Goal: Task Accomplishment & Management: Complete application form

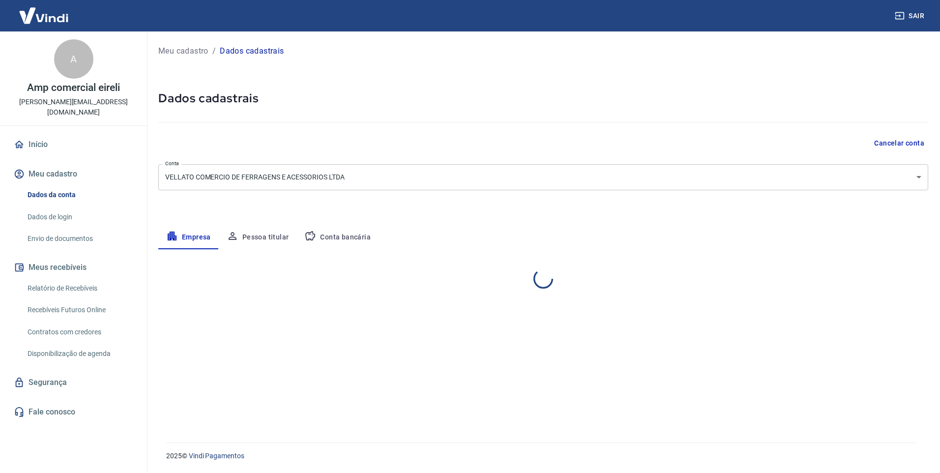
select select "SP"
select select "business"
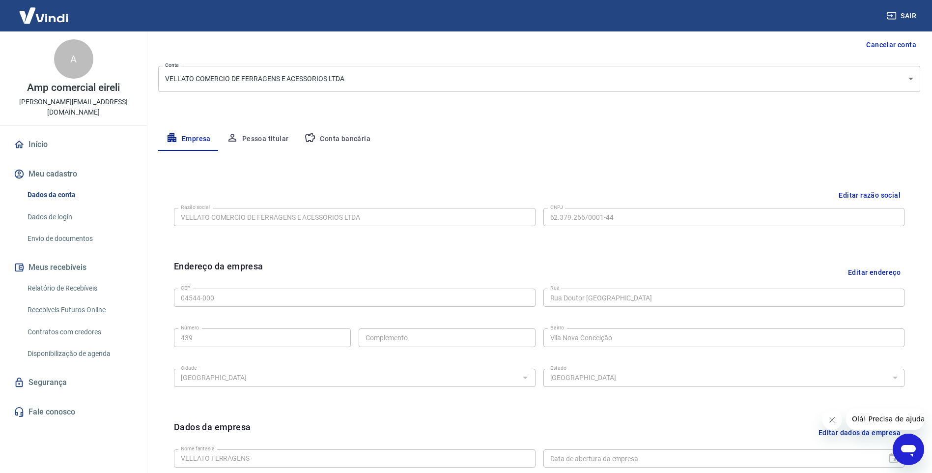
scroll to position [236, 0]
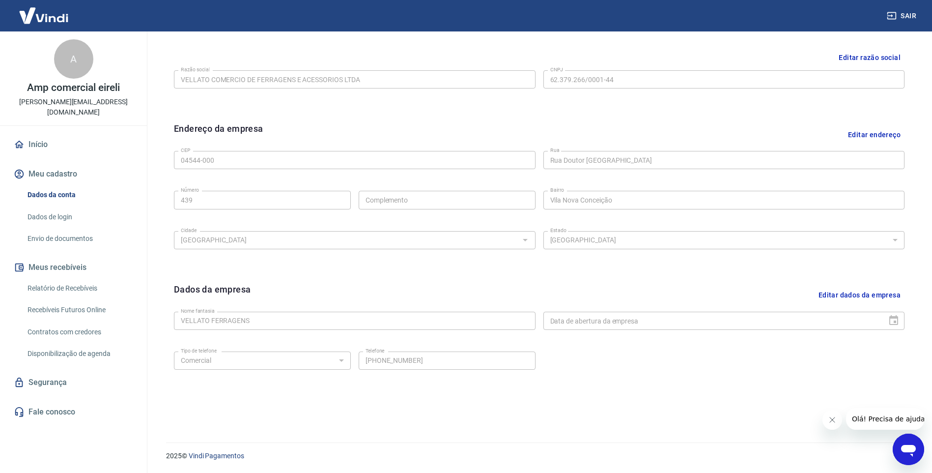
click at [355, 409] on div "Dados da empresa Editar dados da empresa Nome fantasia VELLATO FERRAGENS Nome f…" at bounding box center [539, 343] width 747 height 136
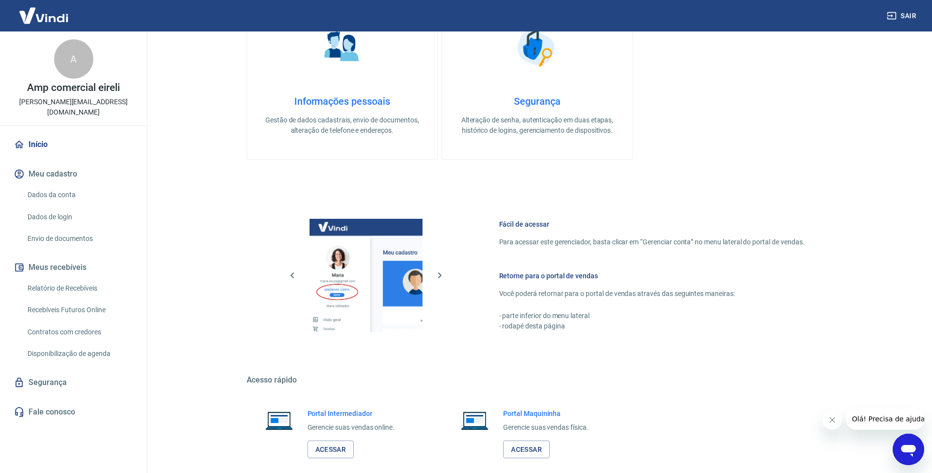
scroll to position [395, 0]
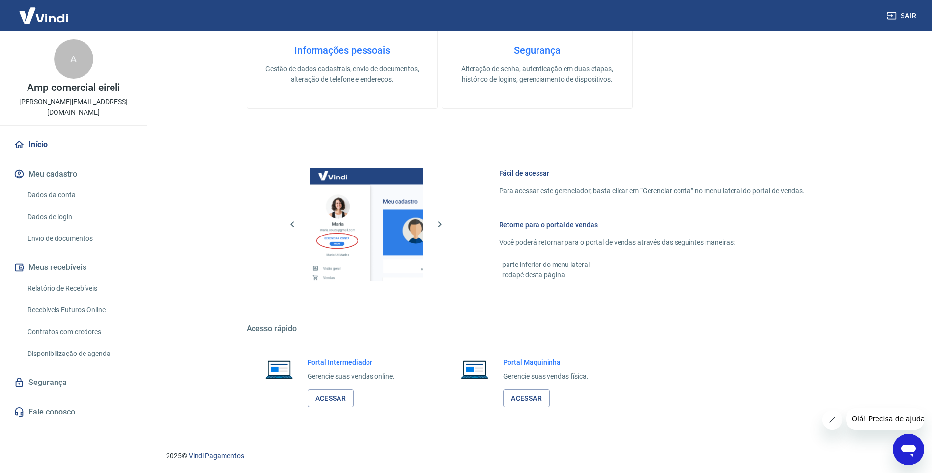
click at [52, 163] on button "Meu cadastro" at bounding box center [73, 174] width 123 height 22
click at [55, 185] on link "Dados da conta" at bounding box center [80, 195] width 112 height 20
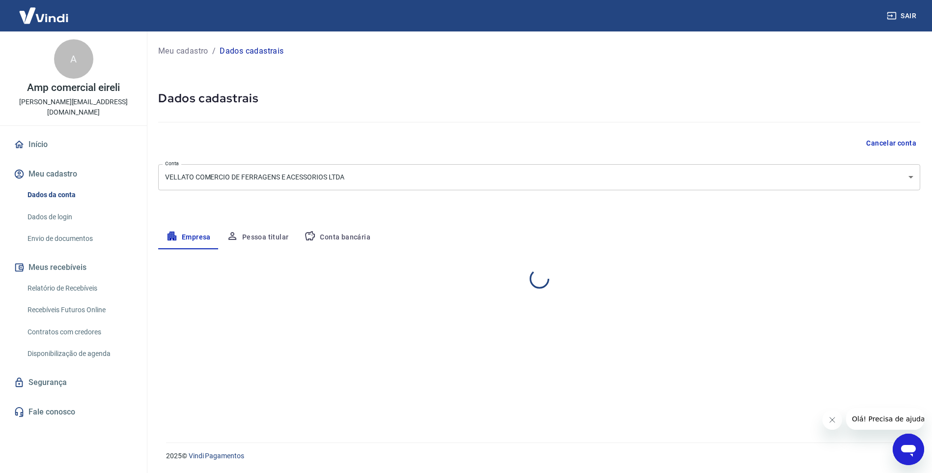
select select "SP"
select select "business"
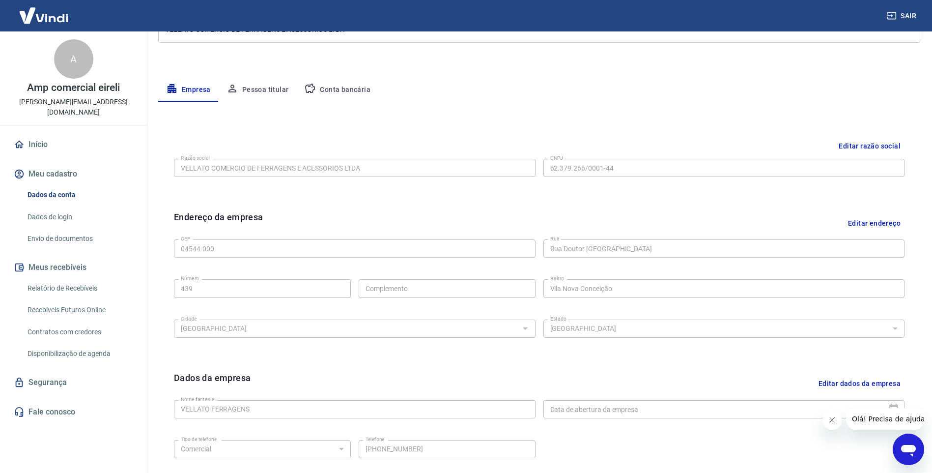
scroll to position [236, 0]
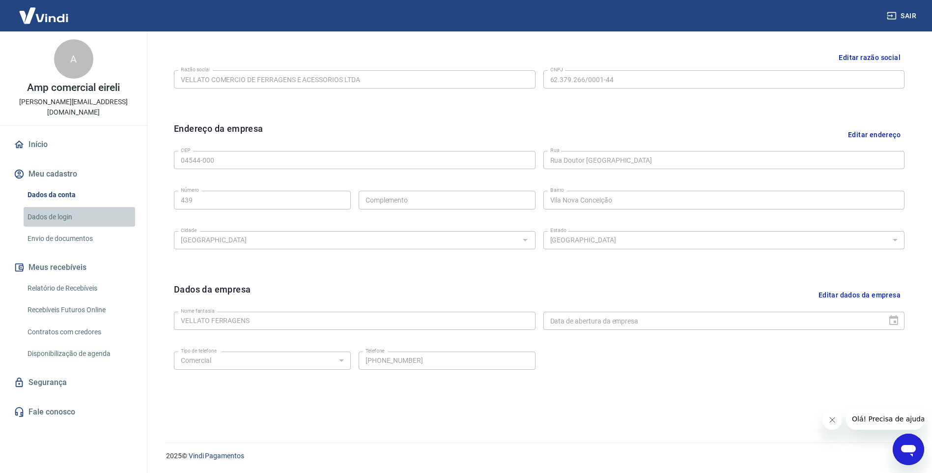
drag, startPoint x: 72, startPoint y: 207, endPoint x: 79, endPoint y: 207, distance: 6.4
click at [72, 207] on link "Dados de login" at bounding box center [80, 217] width 112 height 20
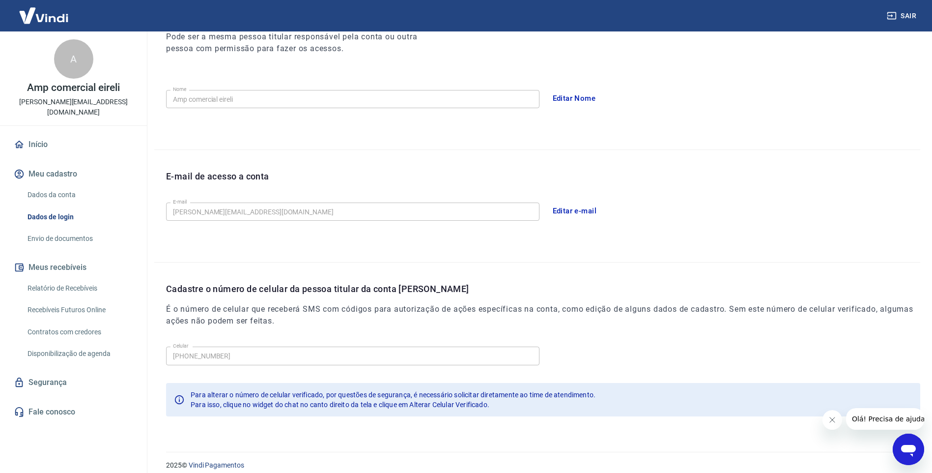
scroll to position [157, 0]
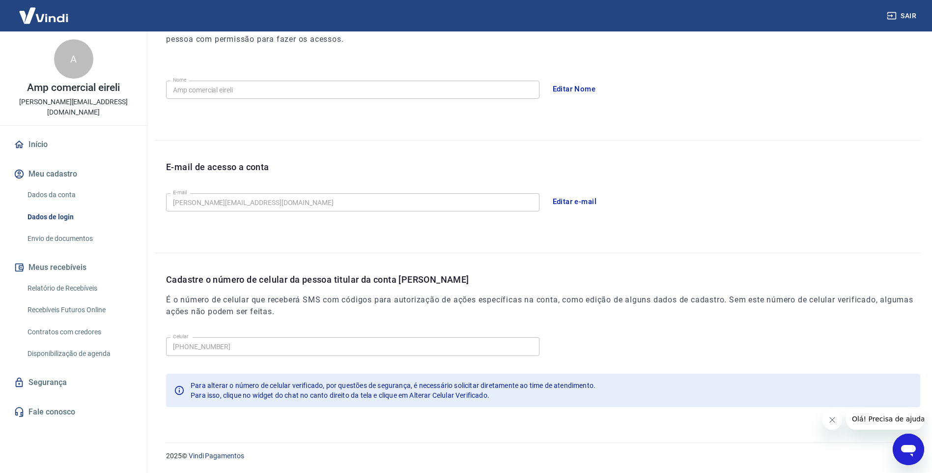
click at [53, 229] on link "Envio de documentos" at bounding box center [80, 239] width 112 height 20
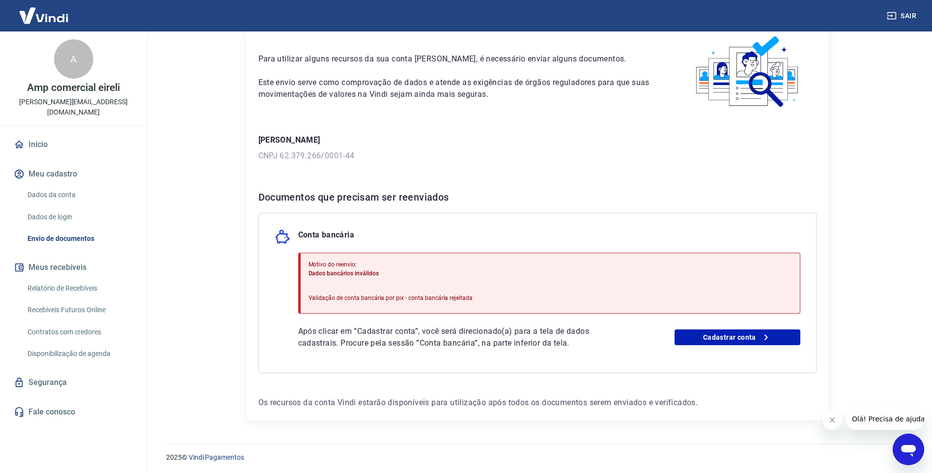
scroll to position [51, 0]
click at [726, 336] on link "Cadastrar conta" at bounding box center [738, 336] width 126 height 16
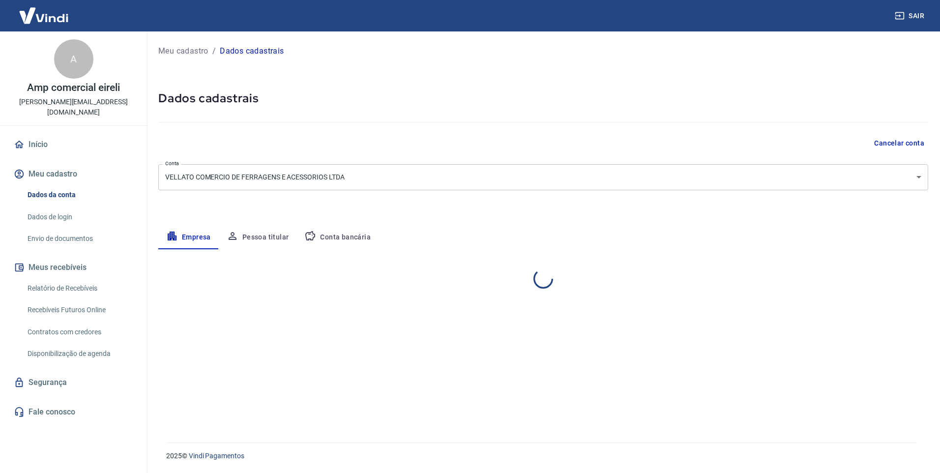
select select "SP"
select select "business"
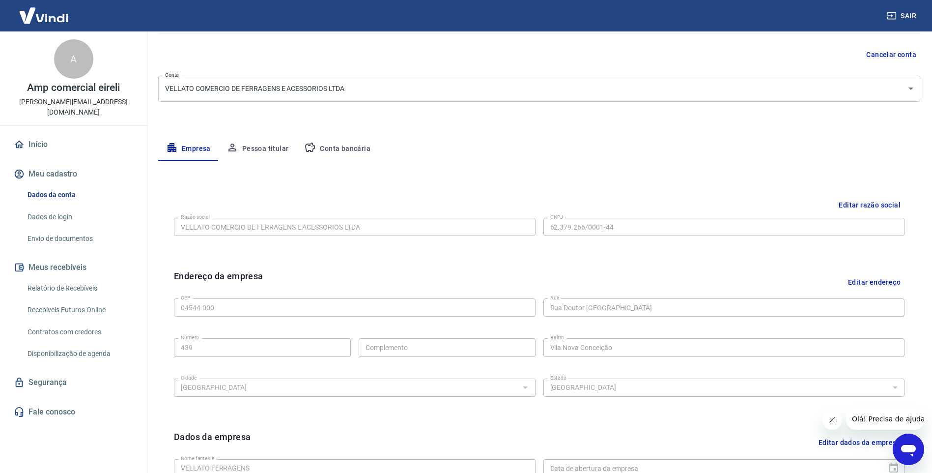
scroll to position [39, 0]
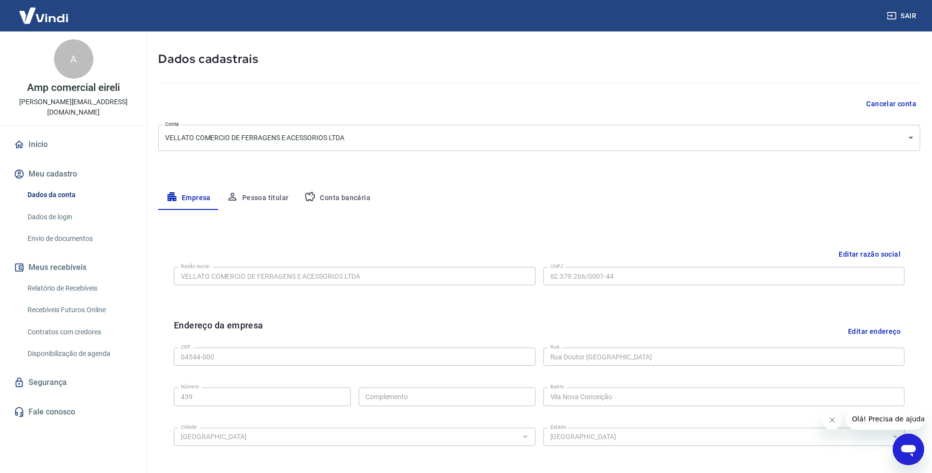
click at [319, 202] on button "Conta bancária" at bounding box center [337, 198] width 82 height 24
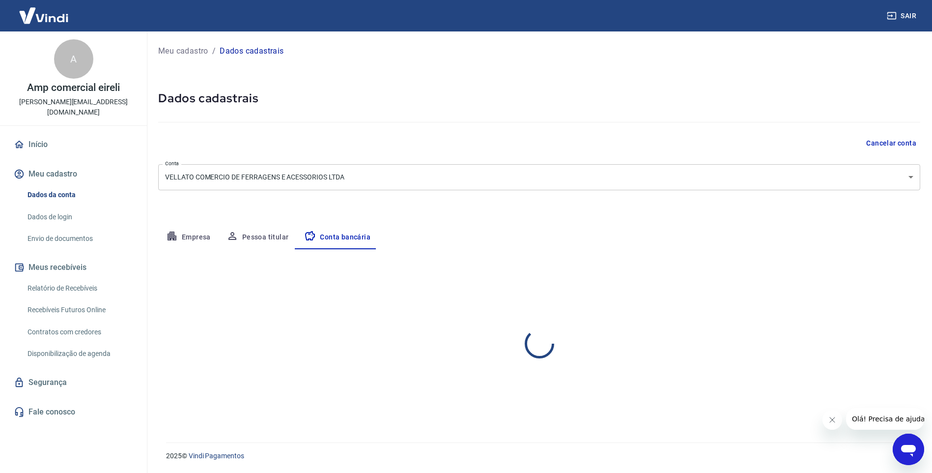
scroll to position [0, 0]
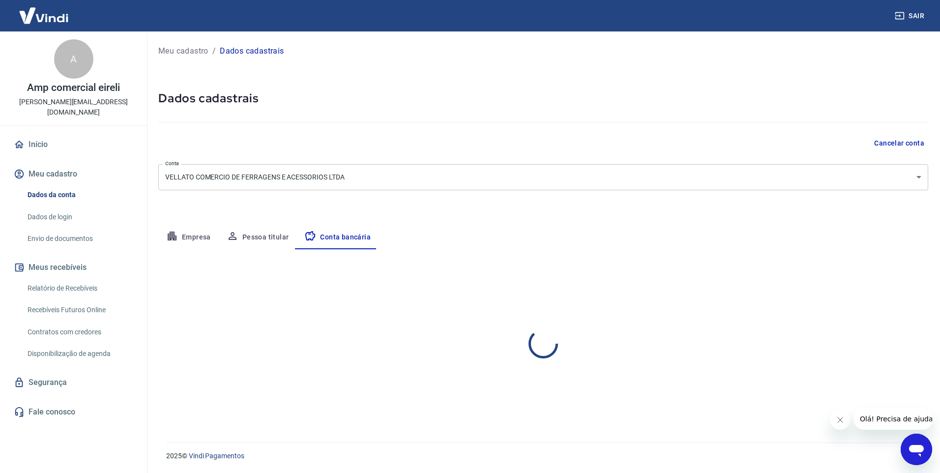
select select "1"
click at [84, 229] on link "Envio de documentos" at bounding box center [80, 239] width 112 height 20
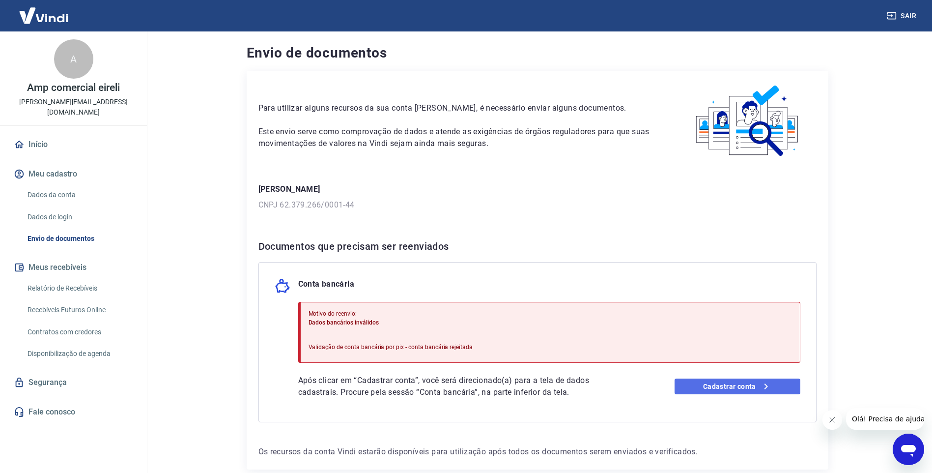
click at [693, 384] on link "Cadastrar conta" at bounding box center [738, 386] width 126 height 16
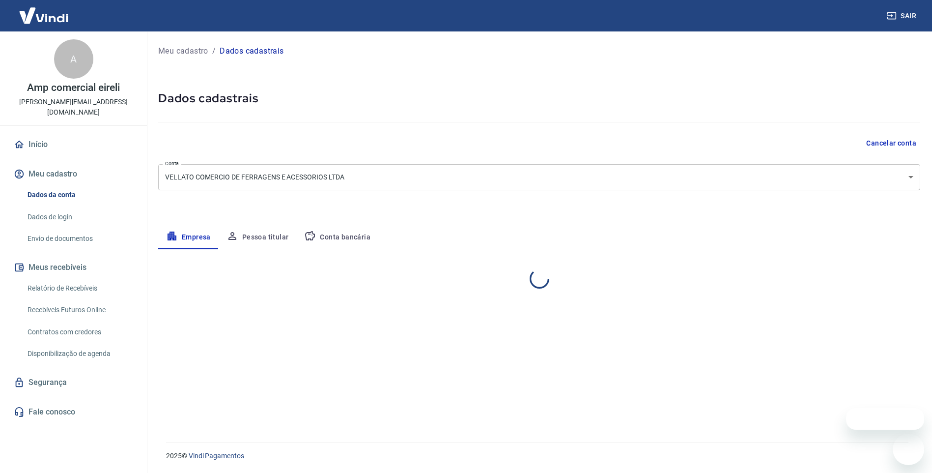
select select "SP"
select select "business"
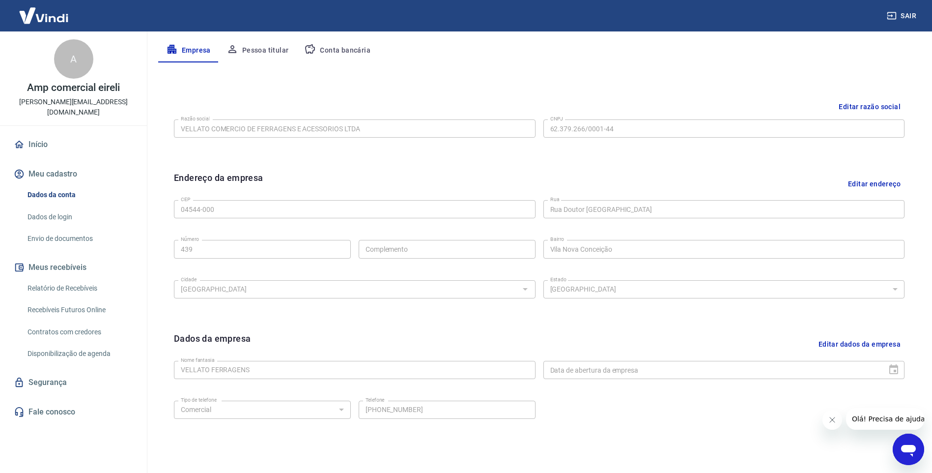
scroll to position [88, 0]
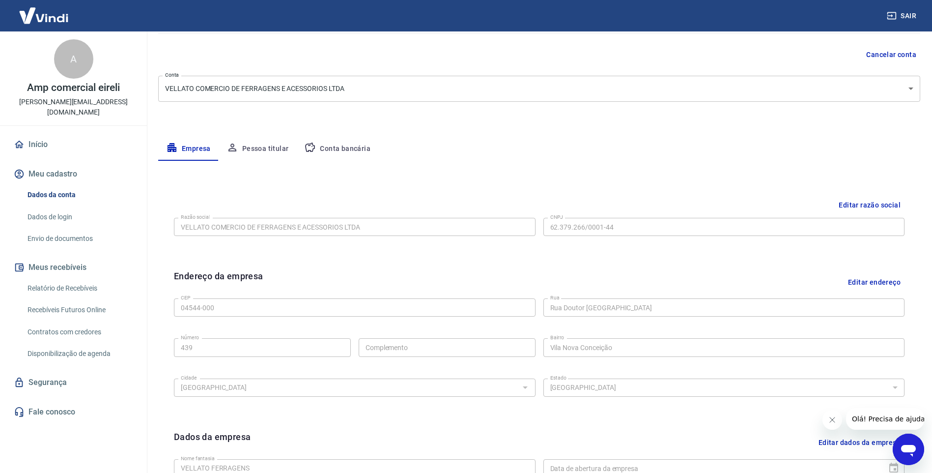
click at [336, 148] on button "Conta bancária" at bounding box center [337, 149] width 82 height 24
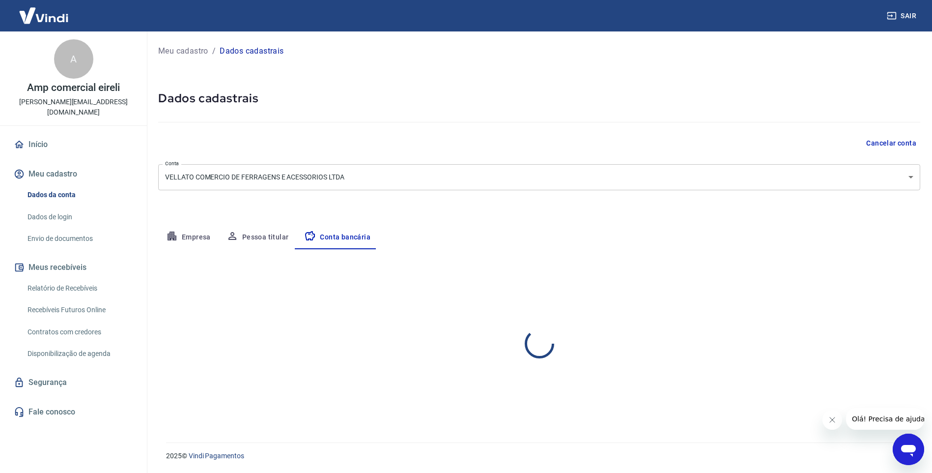
scroll to position [0, 0]
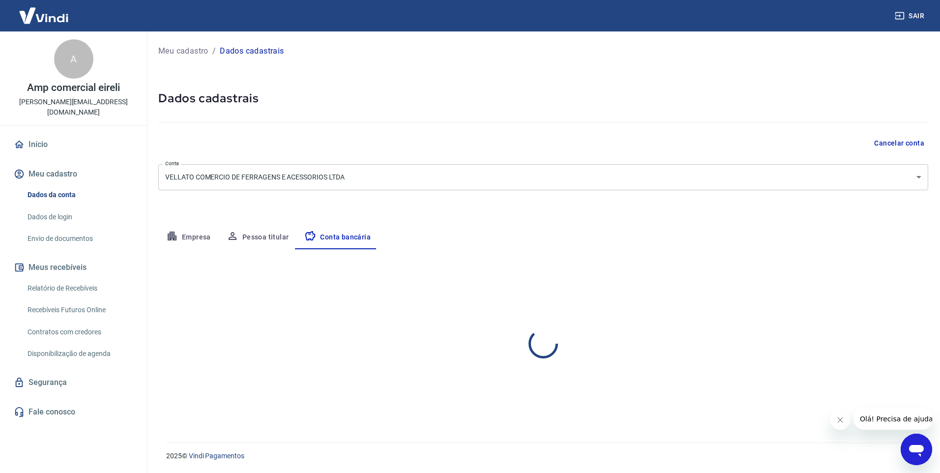
select select "1"
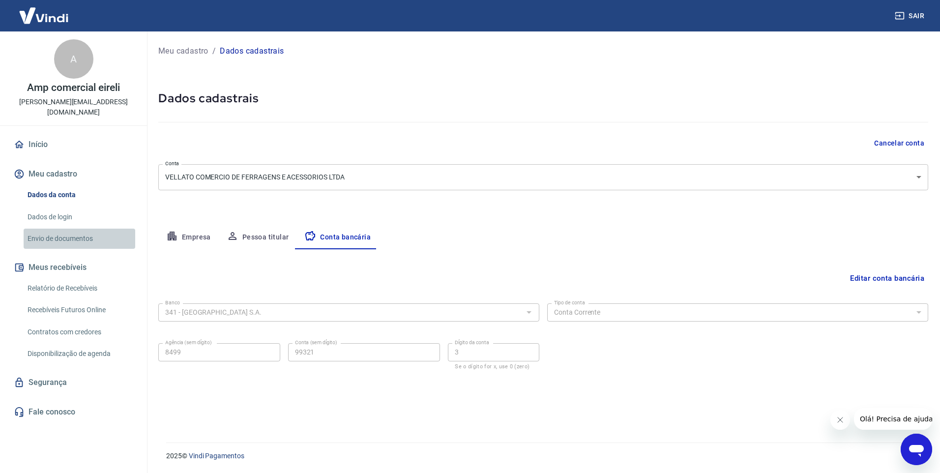
click at [69, 229] on link "Envio de documentos" at bounding box center [80, 239] width 112 height 20
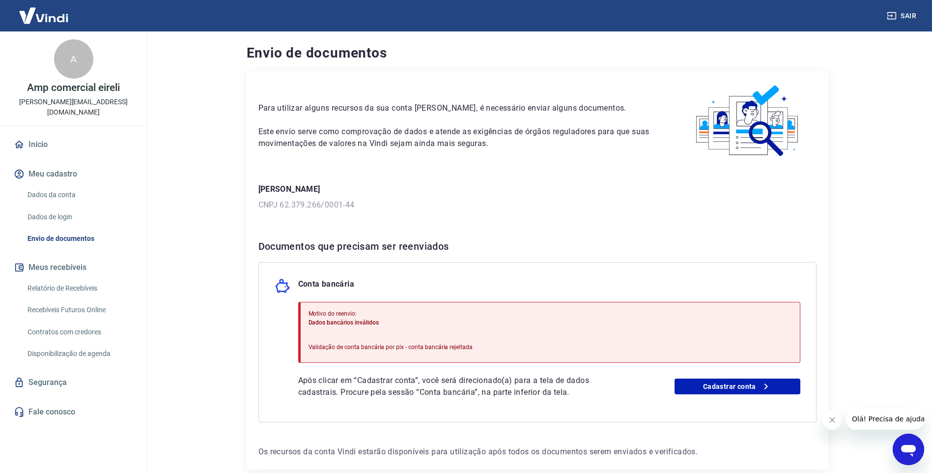
scroll to position [51, 0]
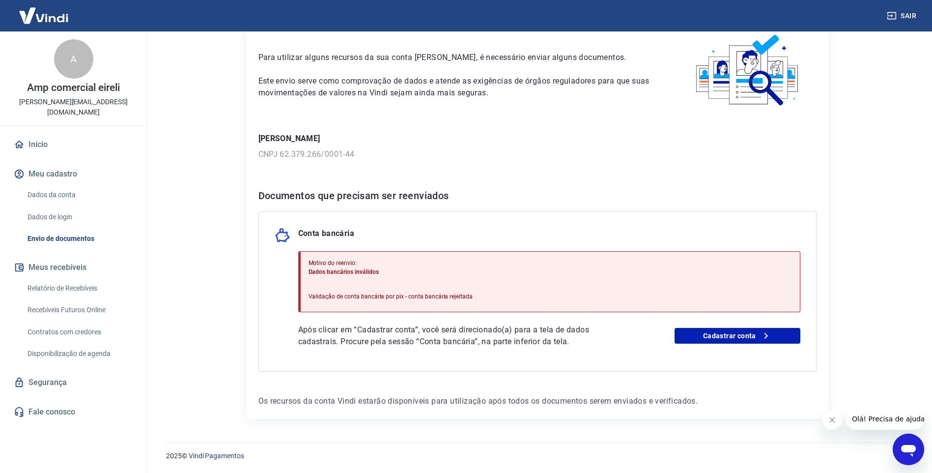
click at [890, 66] on main "Envio de documentos Para utilizar alguns recursos da sua conta Vindi, é necessá…" at bounding box center [538, 201] width 790 height 441
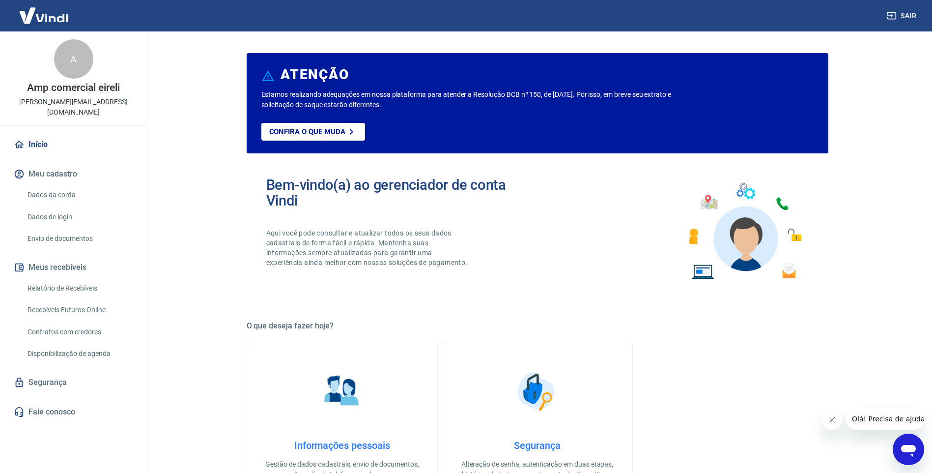
click at [65, 185] on link "Dados da conta" at bounding box center [80, 195] width 112 height 20
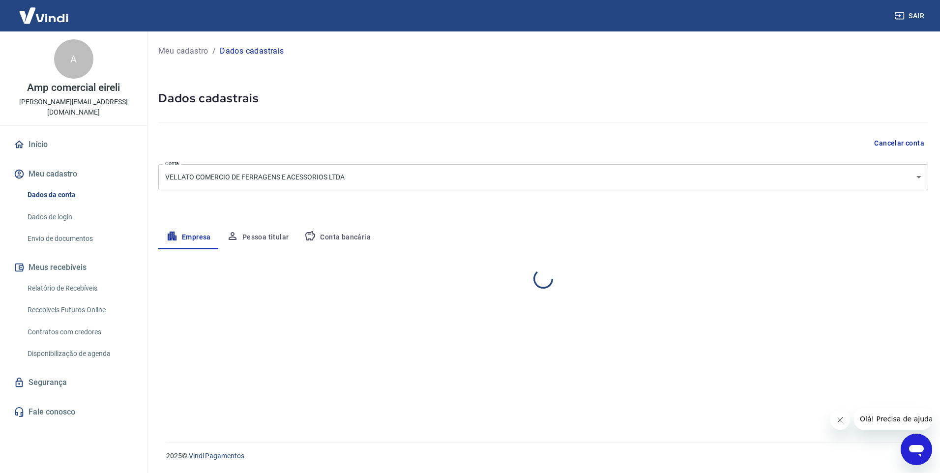
select select "SP"
select select "business"
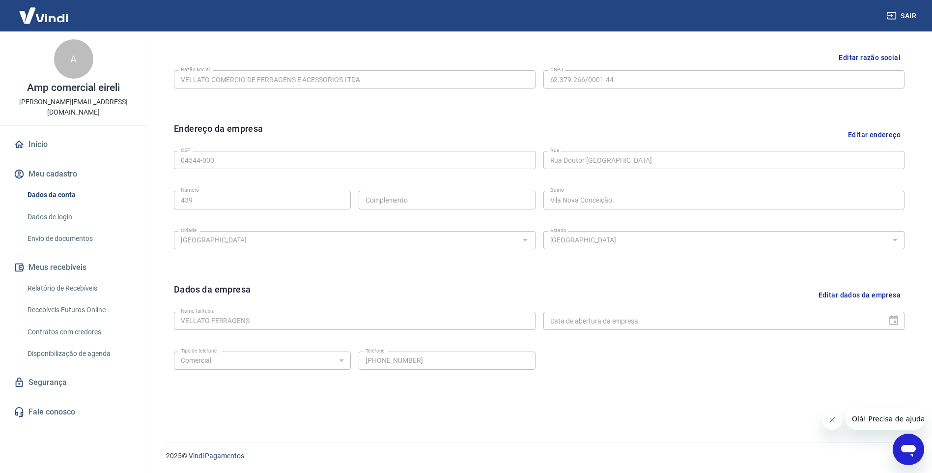
scroll to position [138, 0]
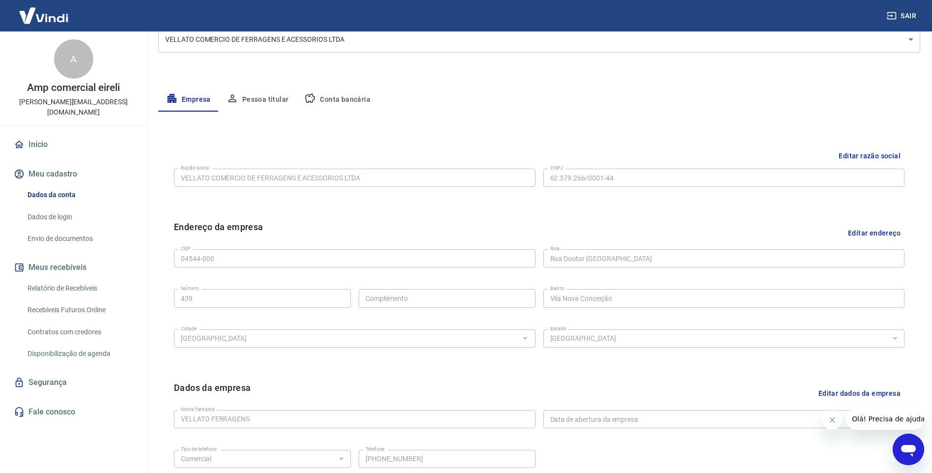
click at [350, 99] on button "Conta bancária" at bounding box center [337, 100] width 82 height 24
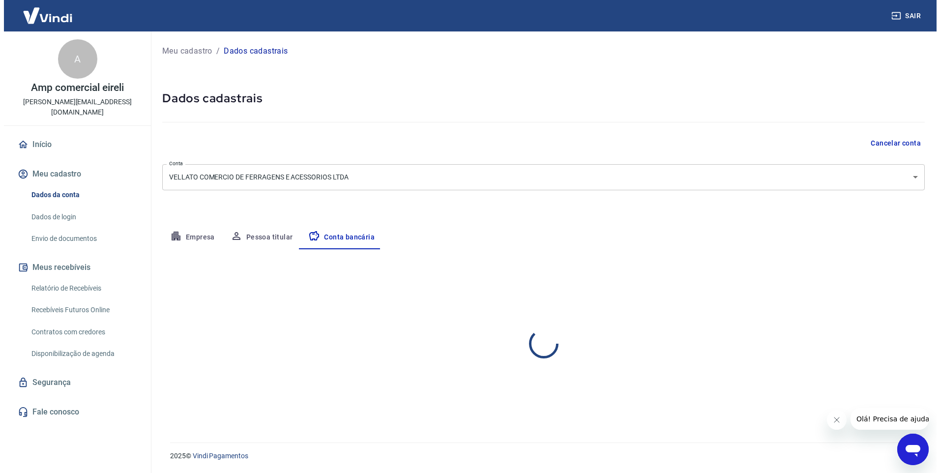
scroll to position [0, 0]
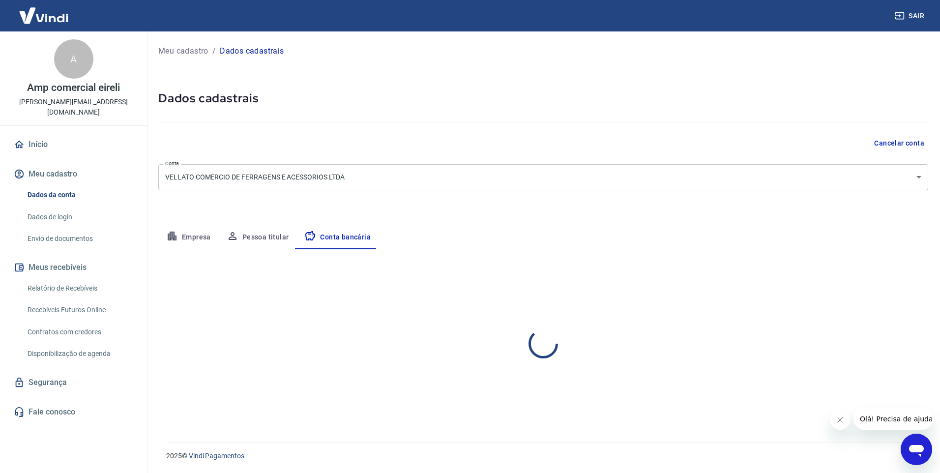
select select "1"
click at [265, 232] on button "Pessoa titular" at bounding box center [258, 238] width 78 height 24
